Goal: Information Seeking & Learning: Learn about a topic

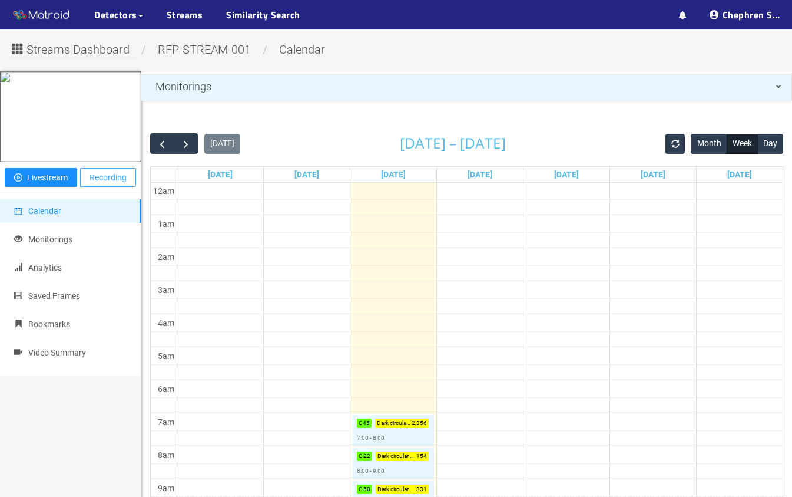
click at [105, 184] on span "Recording" at bounding box center [108, 177] width 37 height 13
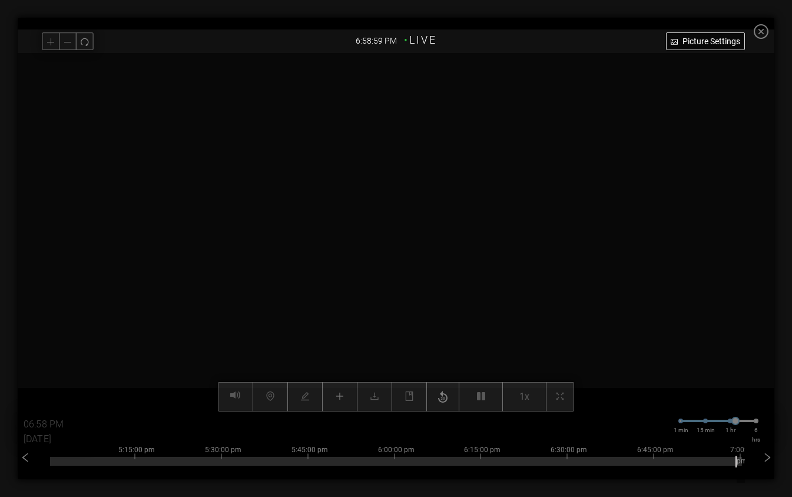
type input "06:59 PM"
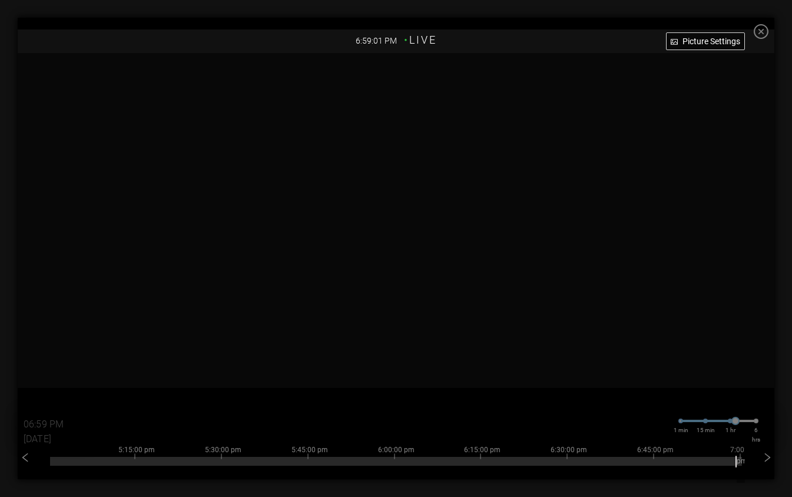
click at [766, 31] on icon "close-circle" at bounding box center [761, 31] width 15 height 15
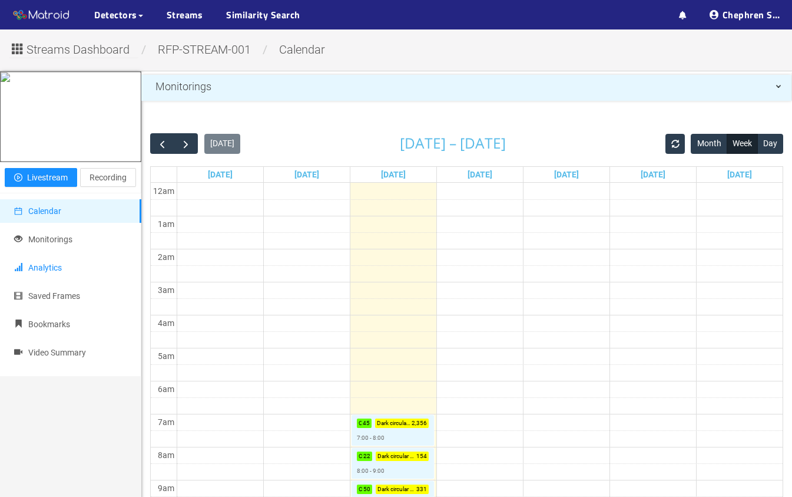
click at [70, 279] on li "Analytics" at bounding box center [70, 268] width 141 height 24
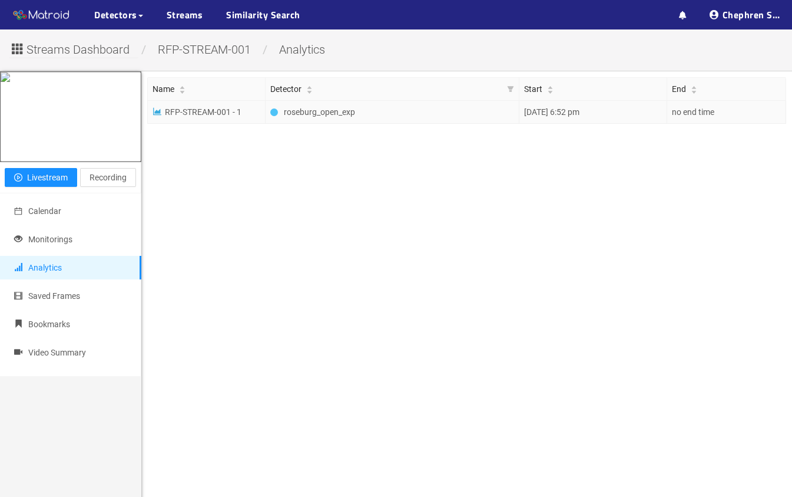
click at [301, 107] on span "roseburg_open_exp" at bounding box center [328, 111] width 88 height 13
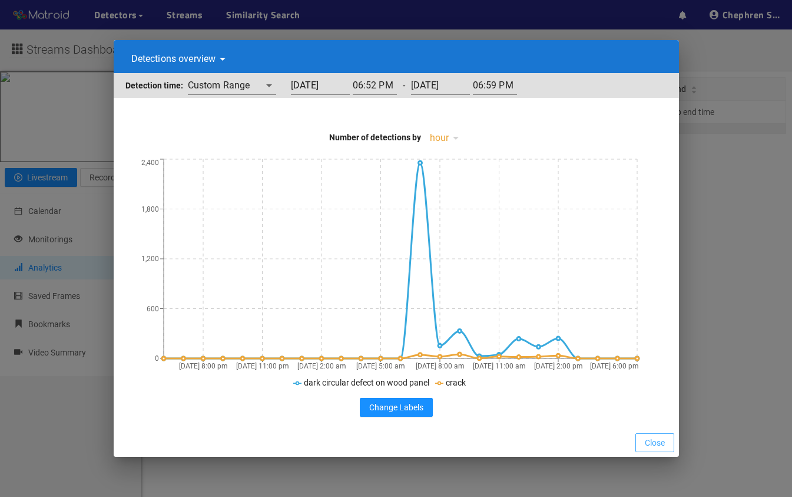
click at [646, 440] on span "Close" at bounding box center [655, 442] width 20 height 13
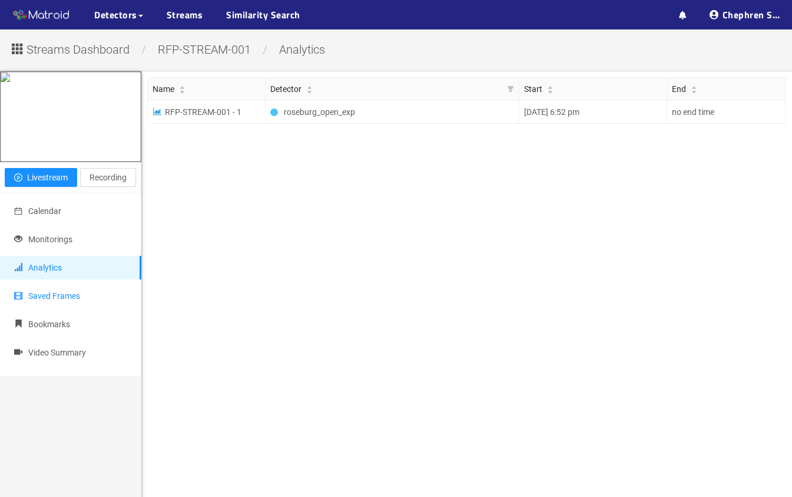
click at [58, 300] on span "Saved Frames" at bounding box center [54, 295] width 52 height 9
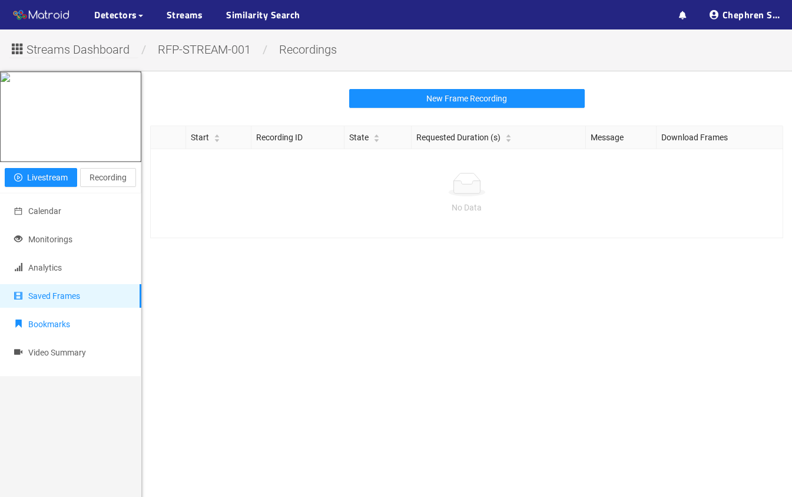
click at [55, 329] on span "Bookmarks" at bounding box center [49, 323] width 42 height 9
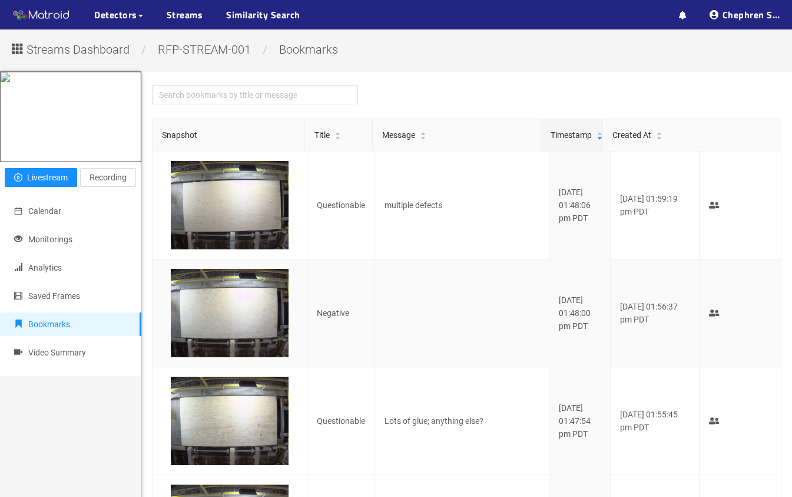
scroll to position [64, 0]
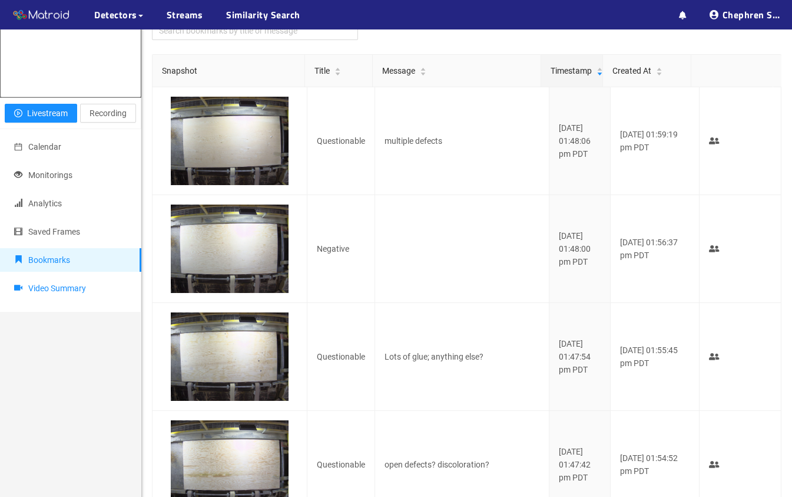
click at [95, 300] on li "Video Summary" at bounding box center [70, 288] width 141 height 24
